Goal: Information Seeking & Learning: Find contact information

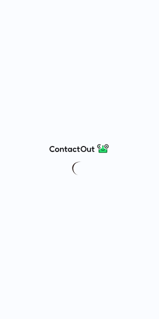
drag, startPoint x: 58, startPoint y: 8, endPoint x: 69, endPoint y: 72, distance: 65.0
click at [69, 72] on div at bounding box center [79, 159] width 159 height 319
drag, startPoint x: 78, startPoint y: 18, endPoint x: 162, endPoint y: 106, distance: 121.7
click at [159, 106] on html at bounding box center [79, 159] width 159 height 319
click at [155, 148] on div at bounding box center [79, 159] width 159 height 319
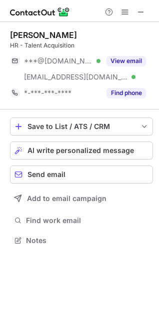
scroll to position [233, 159]
click at [82, 10] on div at bounding box center [79, 11] width 159 height 22
click at [144, 12] on span at bounding box center [141, 12] width 8 height 8
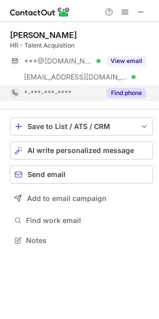
click at [116, 93] on button "Find phone" at bounding box center [127, 93] width 40 height 10
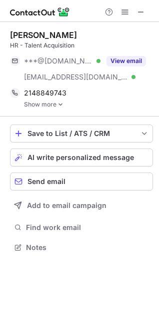
click at [57, 105] on link "Show more" at bounding box center [88, 104] width 129 height 7
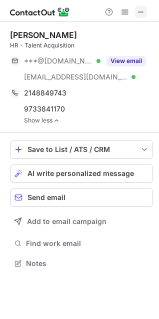
click at [141, 8] on span at bounding box center [141, 12] width 8 height 8
